Goal: Book appointment/travel/reservation

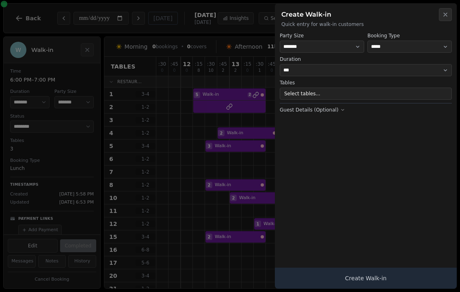
select select "****"
select select "*"
select select "********"
select select "****"
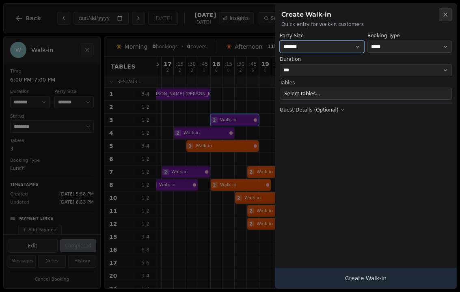
click at [326, 42] on select "* ***** * ****** * ****** * ****** * ****** * ****** * ****** * ****** * ******…" at bounding box center [322, 47] width 84 height 12
select select "*"
click at [335, 96] on button "Select tables..." at bounding box center [366, 94] width 172 height 12
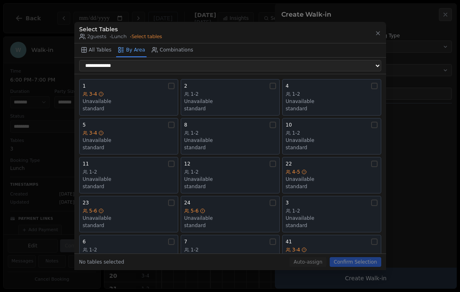
click at [327, 98] on div "Unavailable" at bounding box center [332, 101] width 92 height 6
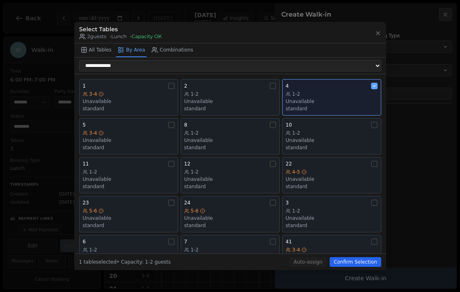
click at [357, 264] on button "Confirm Selection" at bounding box center [355, 262] width 51 height 10
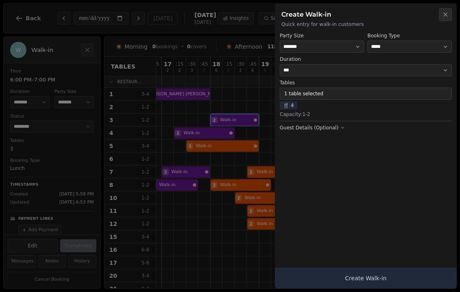
click at [366, 283] on button "Create Walk-in" at bounding box center [366, 278] width 182 height 21
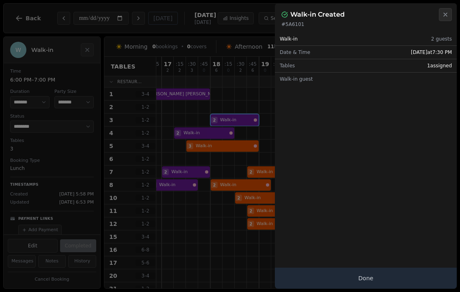
click at [383, 281] on button "Done" at bounding box center [366, 278] width 182 height 21
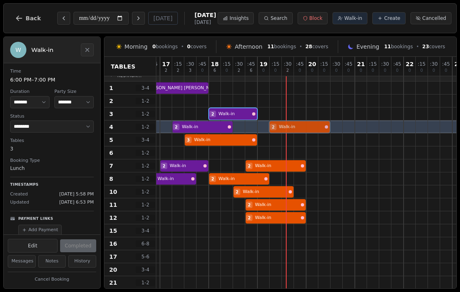
scroll to position [6, 265]
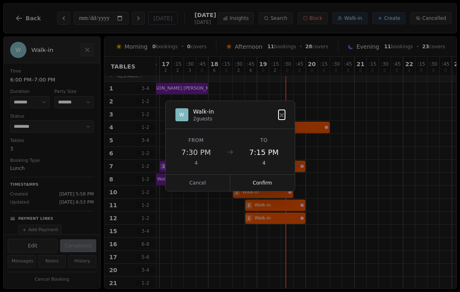
click at [257, 179] on button "Confirm" at bounding box center [262, 183] width 65 height 16
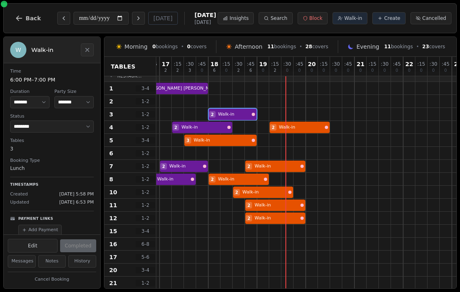
click at [350, 16] on span "Walk-in" at bounding box center [353, 18] width 18 height 6
select select "****"
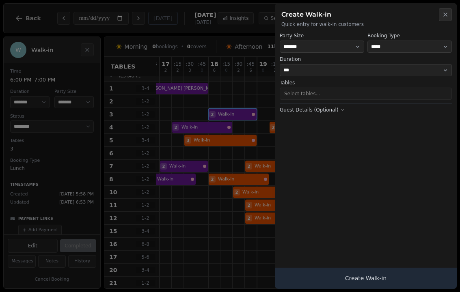
click at [365, 15] on h2 "Create Walk-in" at bounding box center [365, 15] width 169 height 10
click at [354, 93] on button "Select tables..." at bounding box center [366, 94] width 172 height 12
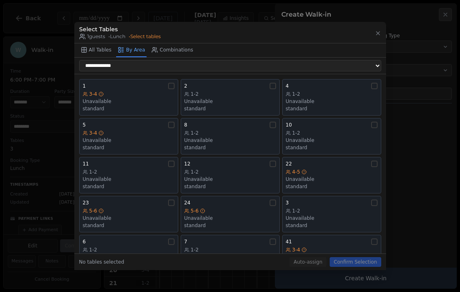
click at [238, 138] on div "1-2 Unavailable standard" at bounding box center [230, 140] width 92 height 21
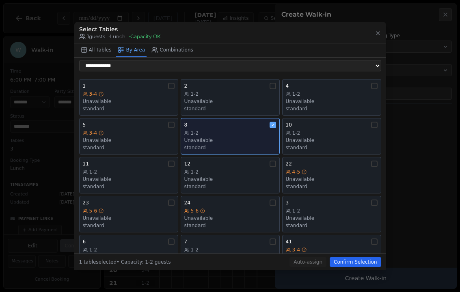
click at [344, 267] on button "Confirm Selection" at bounding box center [355, 262] width 51 height 10
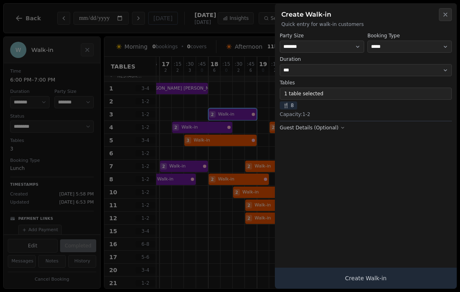
click at [370, 285] on button "Create Walk-in" at bounding box center [366, 278] width 182 height 21
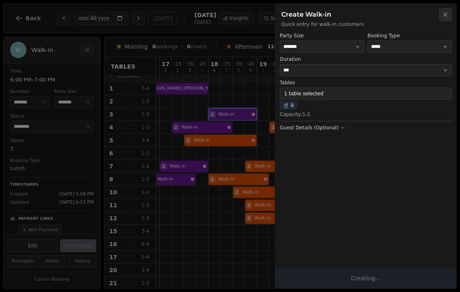
click at [364, 287] on button "Creating..." at bounding box center [366, 278] width 182 height 21
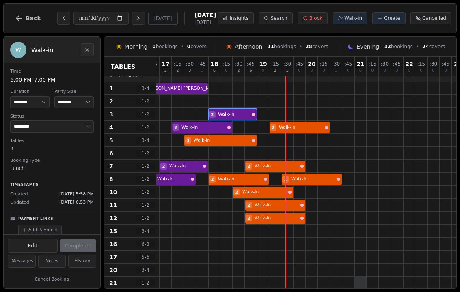
click at [358, 282] on div at bounding box center [361, 283] width 12 height 12
click at [352, 22] on button "Walk-in" at bounding box center [350, 18] width 35 height 12
select select "****"
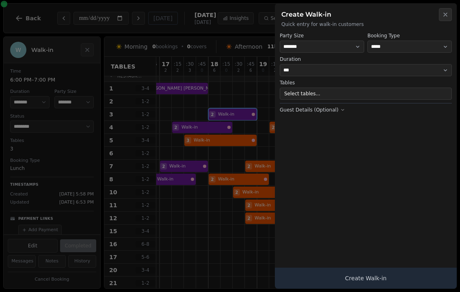
click at [326, 38] on label "Party Size" at bounding box center [322, 35] width 84 height 6
click at [334, 50] on select "* ***** * ****** * ****** * ****** * ****** * ****** * ****** * ****** * ******…" at bounding box center [322, 47] width 84 height 12
select select "*"
click at [326, 96] on button "Select tables..." at bounding box center [366, 94] width 172 height 12
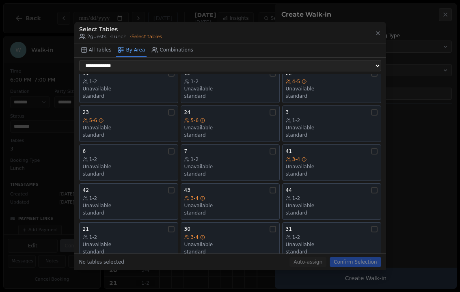
scroll to position [92, 0]
click at [314, 155] on div "3-4" at bounding box center [332, 158] width 92 height 6
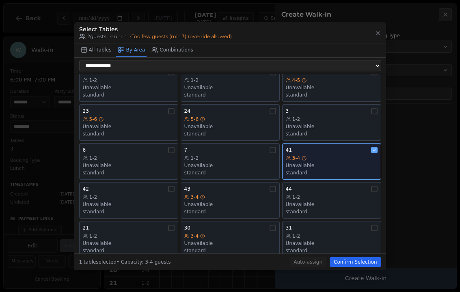
click at [367, 267] on button "Confirm Selection" at bounding box center [355, 262] width 51 height 10
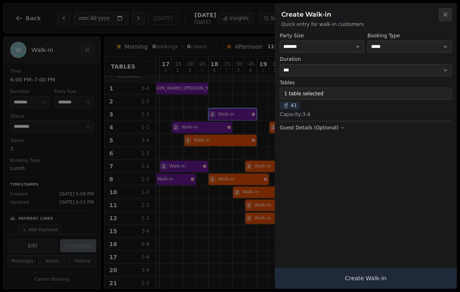
click at [379, 283] on button "Create Walk-in" at bounding box center [366, 278] width 182 height 21
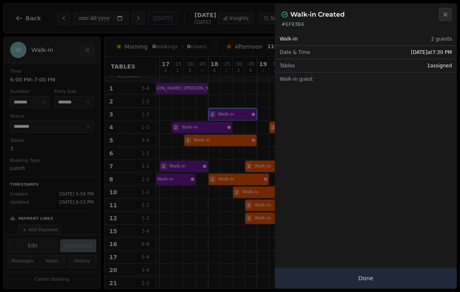
click at [377, 282] on button "Done" at bounding box center [366, 278] width 182 height 21
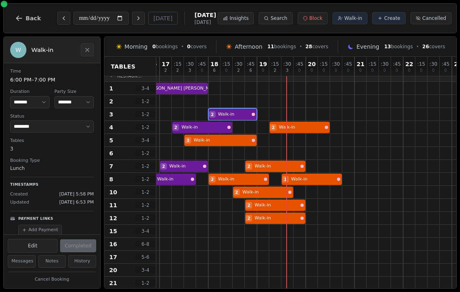
click at [352, 19] on span "Walk-in" at bounding box center [353, 18] width 18 height 6
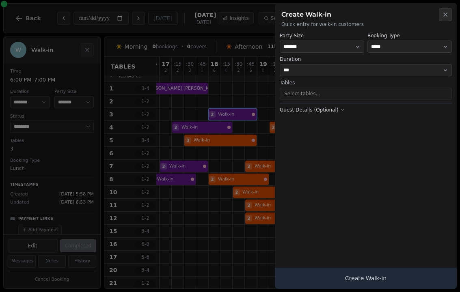
select select "****"
click at [341, 97] on button "Select tables..." at bounding box center [366, 94] width 172 height 12
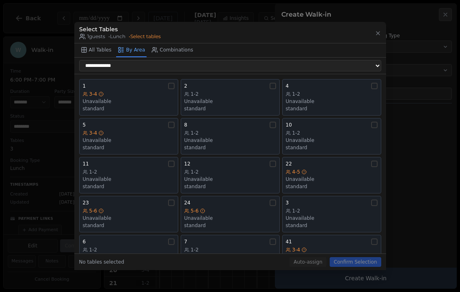
scroll to position [17, 0]
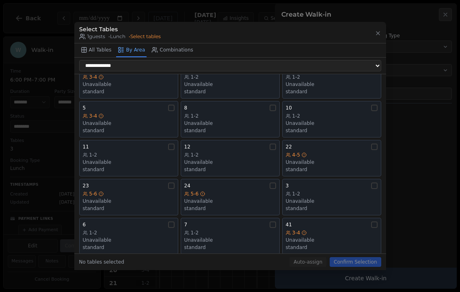
click at [309, 191] on div "1-2" at bounding box center [332, 194] width 92 height 6
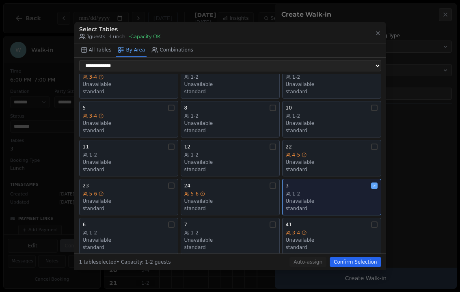
click at [344, 267] on button "Confirm Selection" at bounding box center [355, 262] width 51 height 10
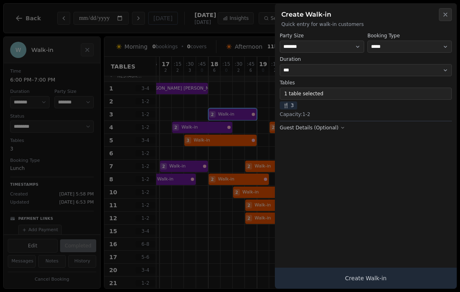
click at [376, 277] on button "Create Walk-in" at bounding box center [366, 278] width 182 height 21
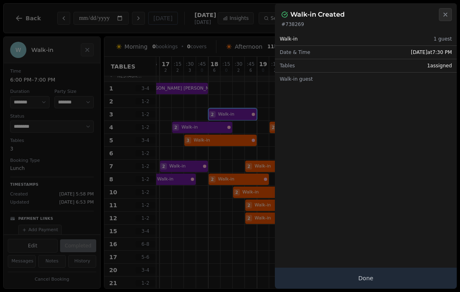
click at [378, 280] on button "Done" at bounding box center [366, 278] width 182 height 21
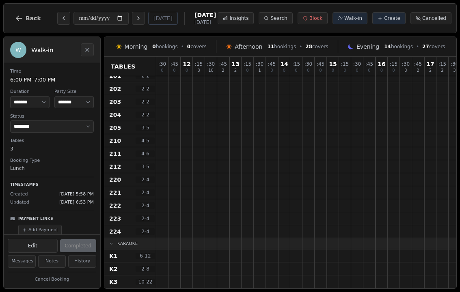
scroll to position [542, -1]
